Goal: Task Accomplishment & Management: Manage account settings

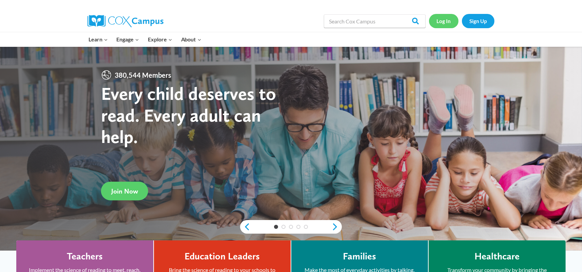
click at [444, 19] on link "Log In" at bounding box center [443, 21] width 29 height 14
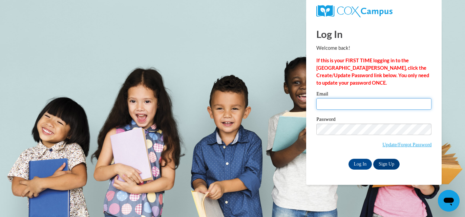
type input "[EMAIL_ADDRESS][DOMAIN_NAME]"
click at [337, 103] on input "[EMAIL_ADDRESS][DOMAIN_NAME]" at bounding box center [374, 104] width 115 height 12
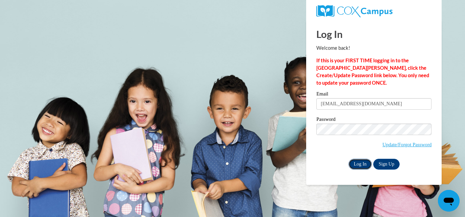
click at [354, 163] on input "Log In" at bounding box center [361, 164] width 24 height 11
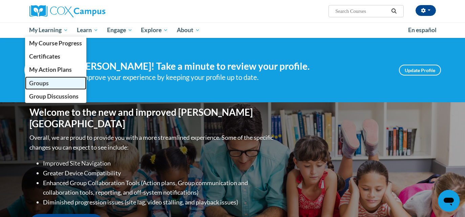
click at [38, 84] on span "Groups" at bounding box center [39, 83] width 20 height 7
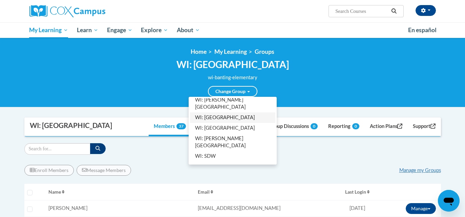
scroll to position [102, 0]
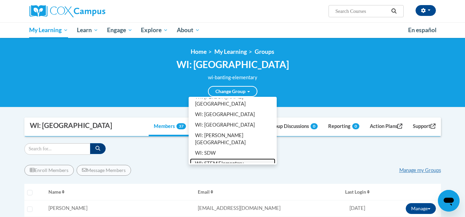
click at [212, 159] on link "WI: STEM Elementary" at bounding box center [232, 164] width 85 height 11
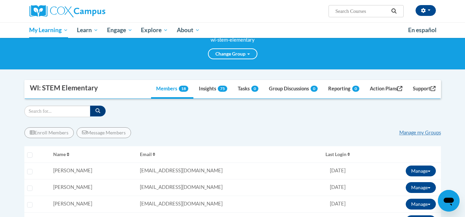
scroll to position [56, 0]
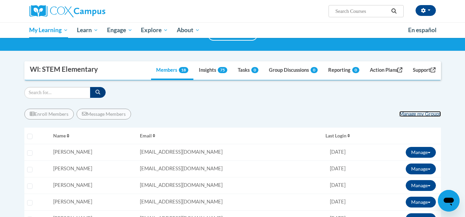
click at [425, 114] on link "Manage my Groups" at bounding box center [421, 114] width 42 height 6
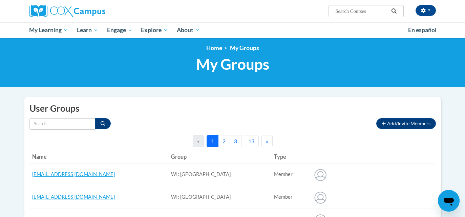
scroll to position [4, 0]
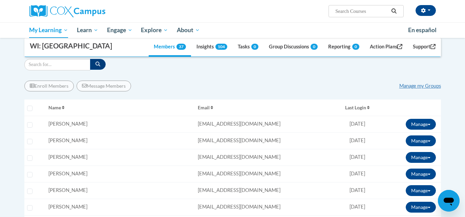
scroll to position [97, 0]
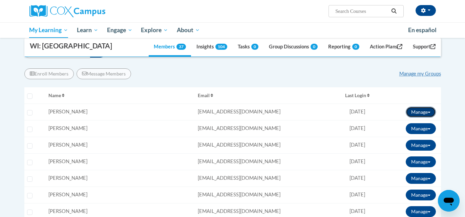
click at [431, 113] on span at bounding box center [429, 112] width 3 height 1
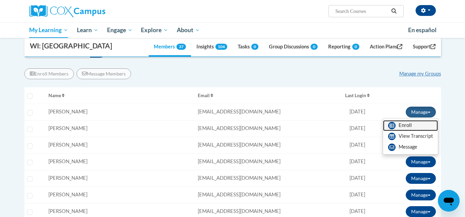
click at [409, 126] on link "Enroll" at bounding box center [410, 125] width 55 height 11
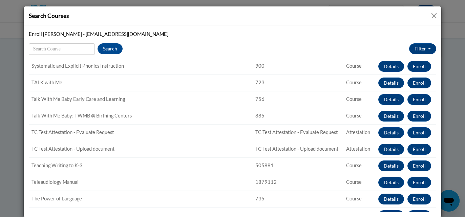
scroll to position [798, 0]
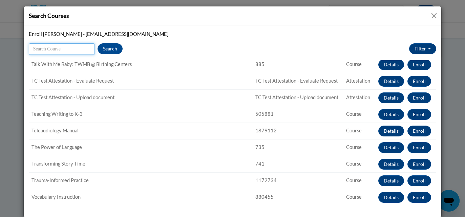
click at [65, 47] on input "Search" at bounding box center [62, 49] width 66 height 12
type input "exam"
click at [104, 47] on button "Search" at bounding box center [110, 48] width 25 height 11
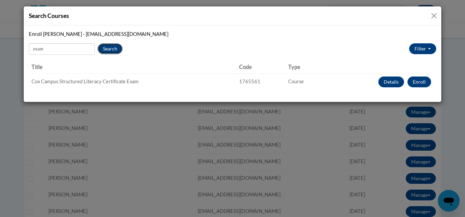
scroll to position [0, 0]
click at [433, 15] on button "Close" at bounding box center [434, 16] width 8 height 8
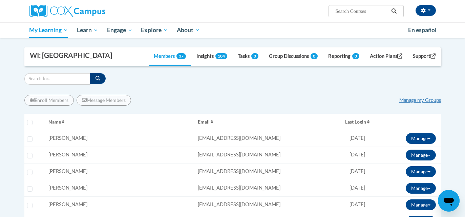
scroll to position [49, 0]
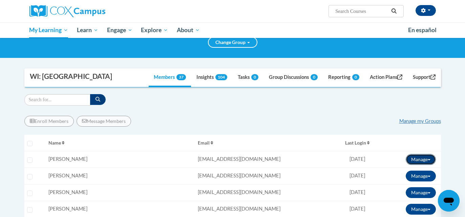
click at [426, 156] on button "Manage" at bounding box center [421, 159] width 30 height 11
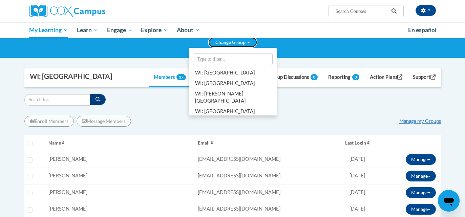
click at [228, 45] on link "Change Group" at bounding box center [232, 42] width 49 height 11
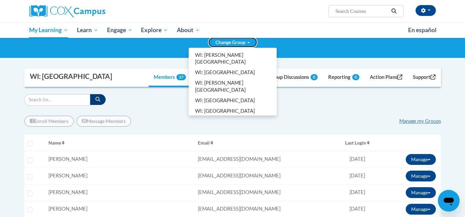
scroll to position [102, 0]
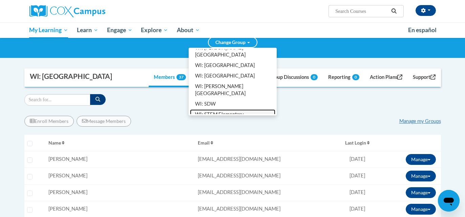
click at [220, 110] on link "WI: STEM Elementary" at bounding box center [232, 115] width 85 height 11
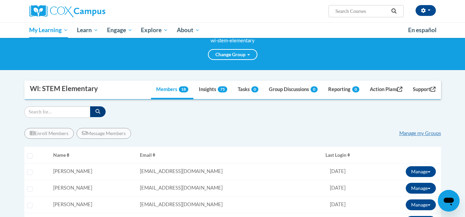
scroll to position [0, 0]
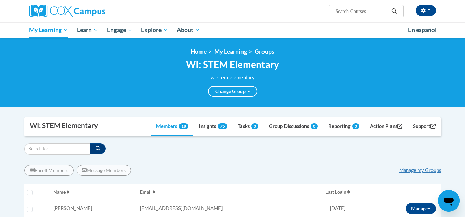
click at [343, 11] on input "Search..." at bounding box center [362, 11] width 54 height 8
click at [436, 126] on link "Support" at bounding box center [424, 127] width 33 height 18
